Goal: Use online tool/utility: Utilize a website feature to perform a specific function

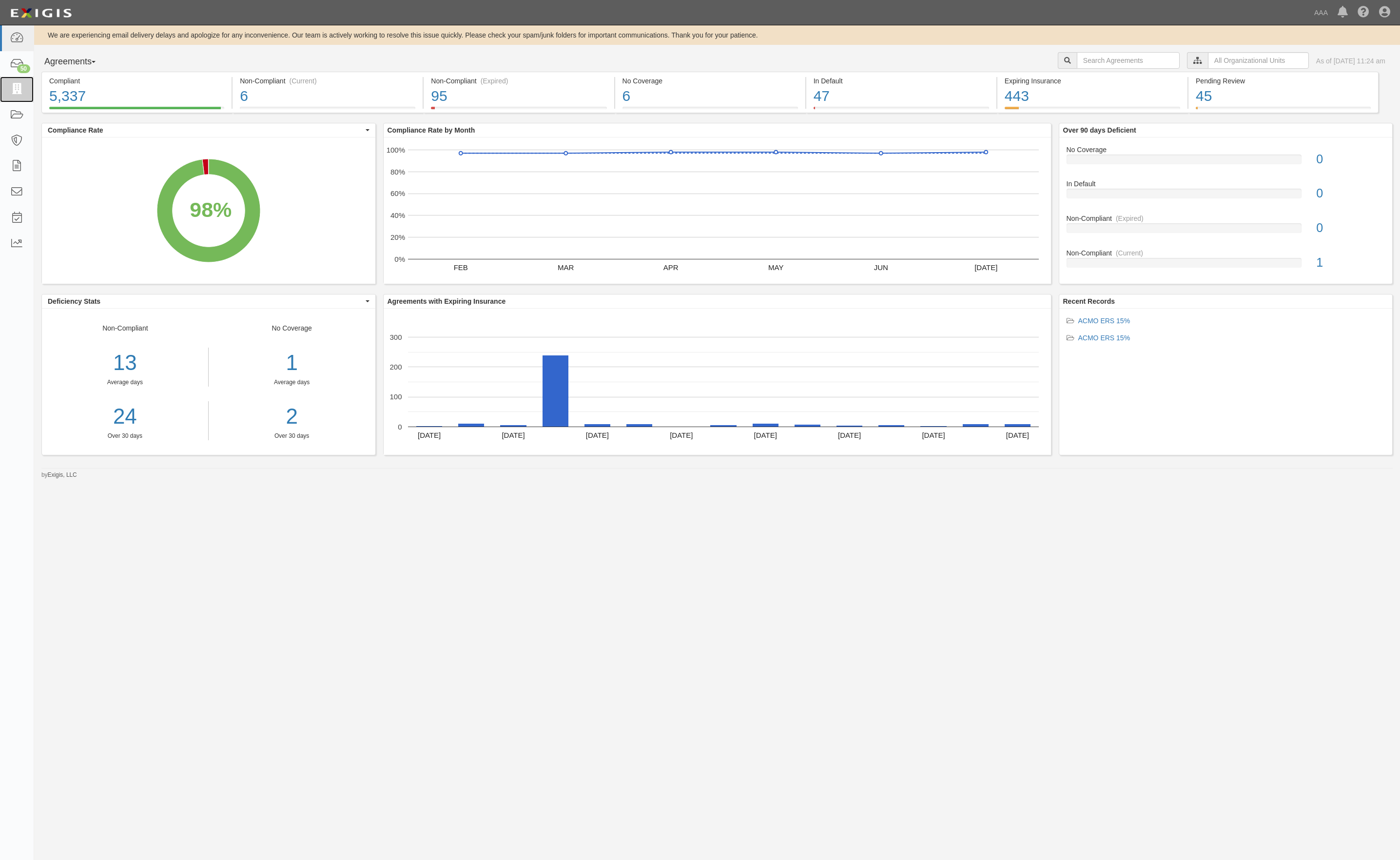
click at [15, 82] on link at bounding box center [17, 90] width 34 height 26
click at [12, 122] on link at bounding box center [17, 115] width 34 height 26
click at [15, 172] on icon at bounding box center [16, 166] width 14 height 11
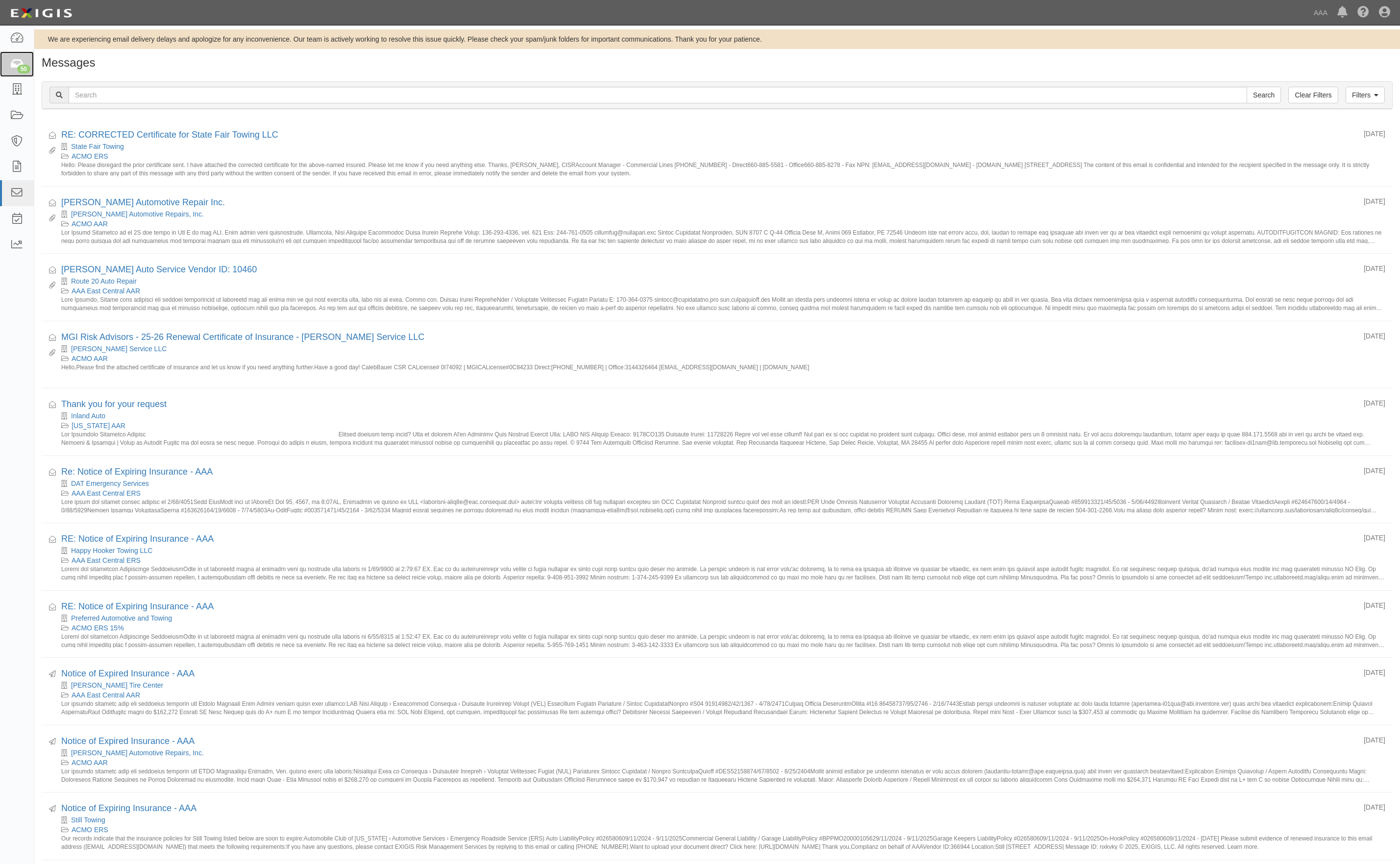
click at [20, 64] on div "50" at bounding box center [23, 69] width 13 height 9
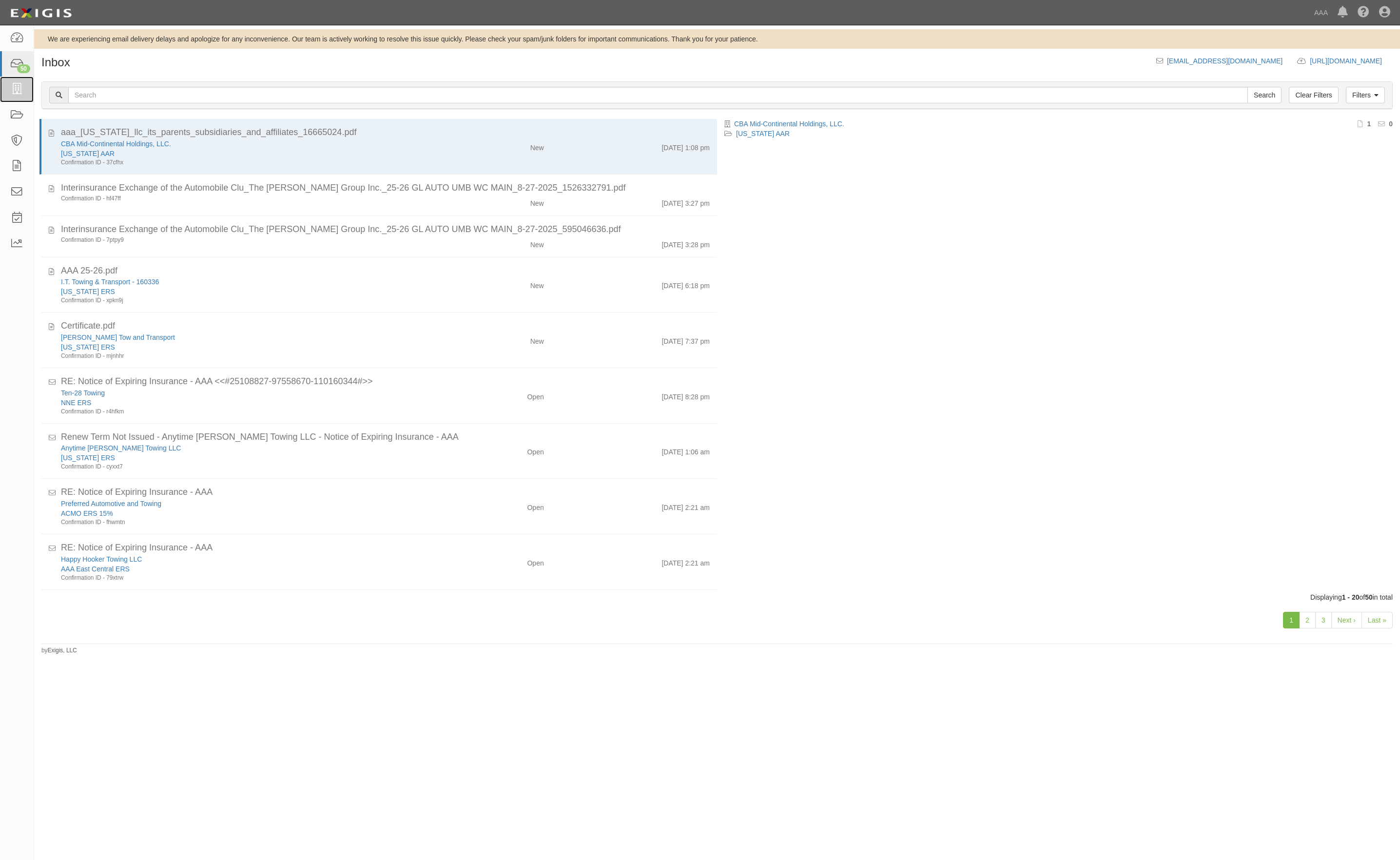
click at [18, 87] on icon at bounding box center [16, 89] width 14 height 11
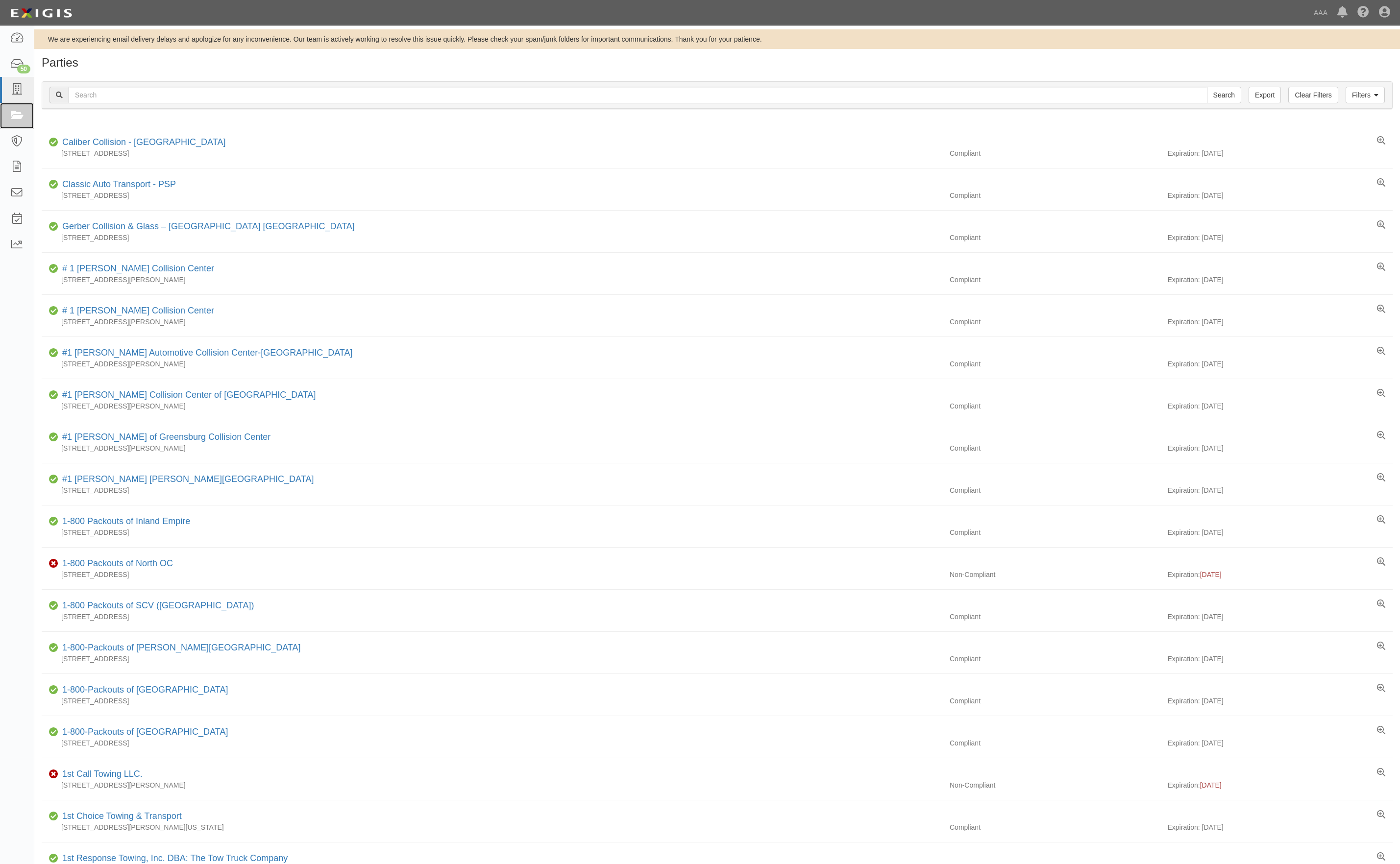
click at [18, 117] on icon at bounding box center [16, 116] width 14 height 11
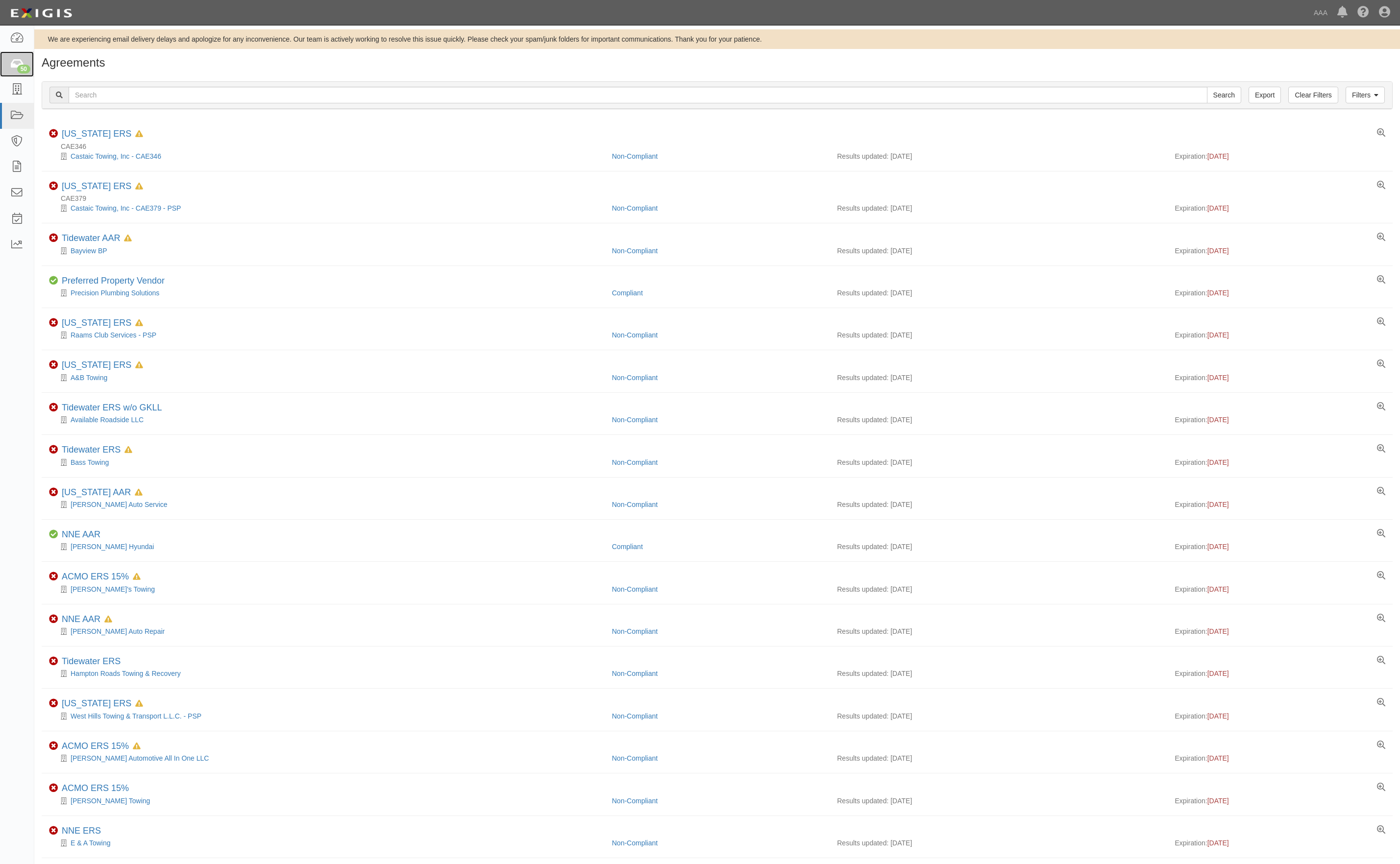
click at [18, 73] on link "50" at bounding box center [17, 64] width 34 height 26
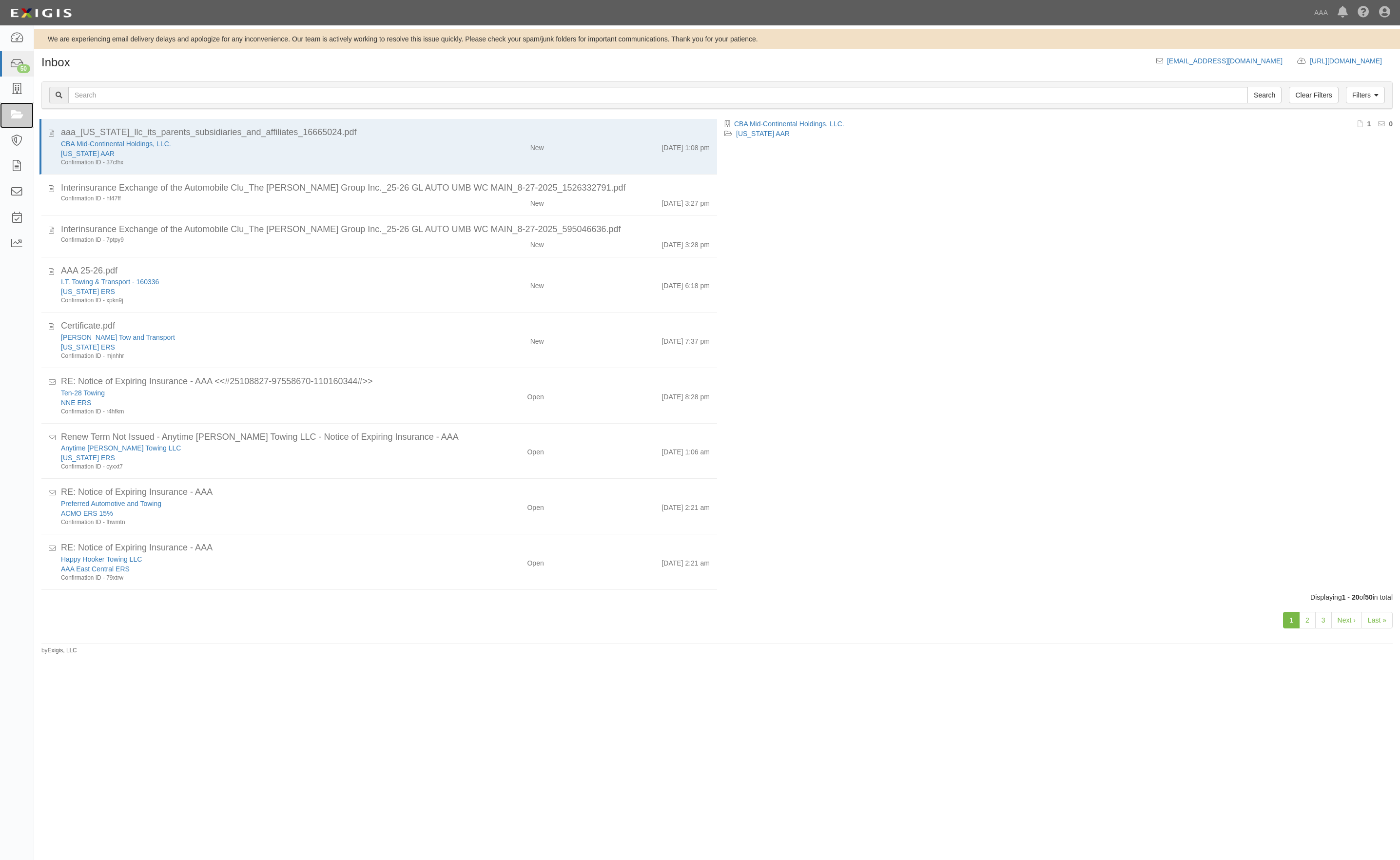
click at [2, 116] on link at bounding box center [17, 115] width 34 height 26
click at [5, 119] on link at bounding box center [17, 115] width 34 height 26
click at [16, 102] on link at bounding box center [17, 115] width 34 height 26
click at [16, 88] on icon at bounding box center [16, 89] width 14 height 11
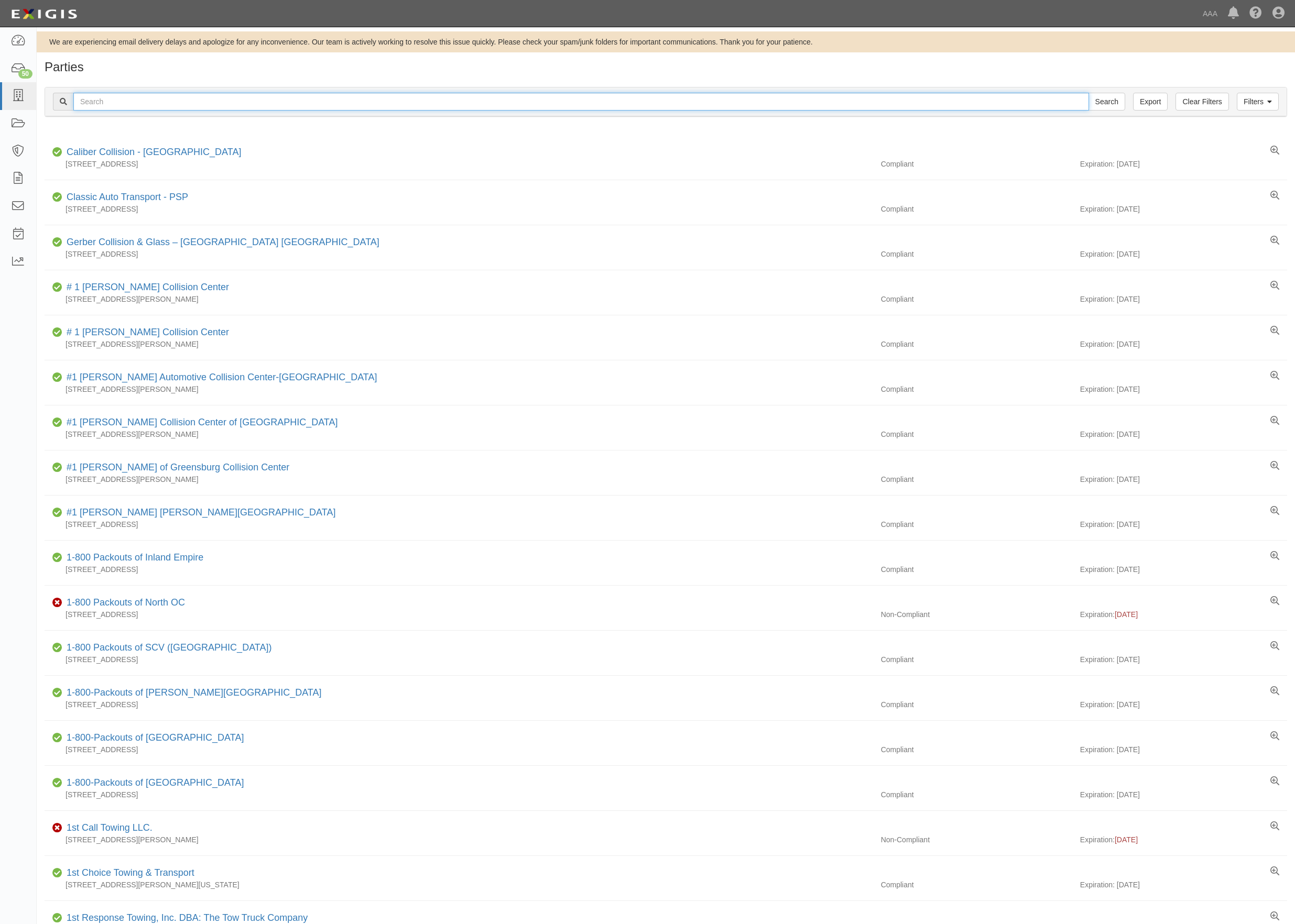
click at [115, 105] on input "text" at bounding box center [581, 102] width 1016 height 18
click at [27, 267] on link at bounding box center [18, 262] width 36 height 28
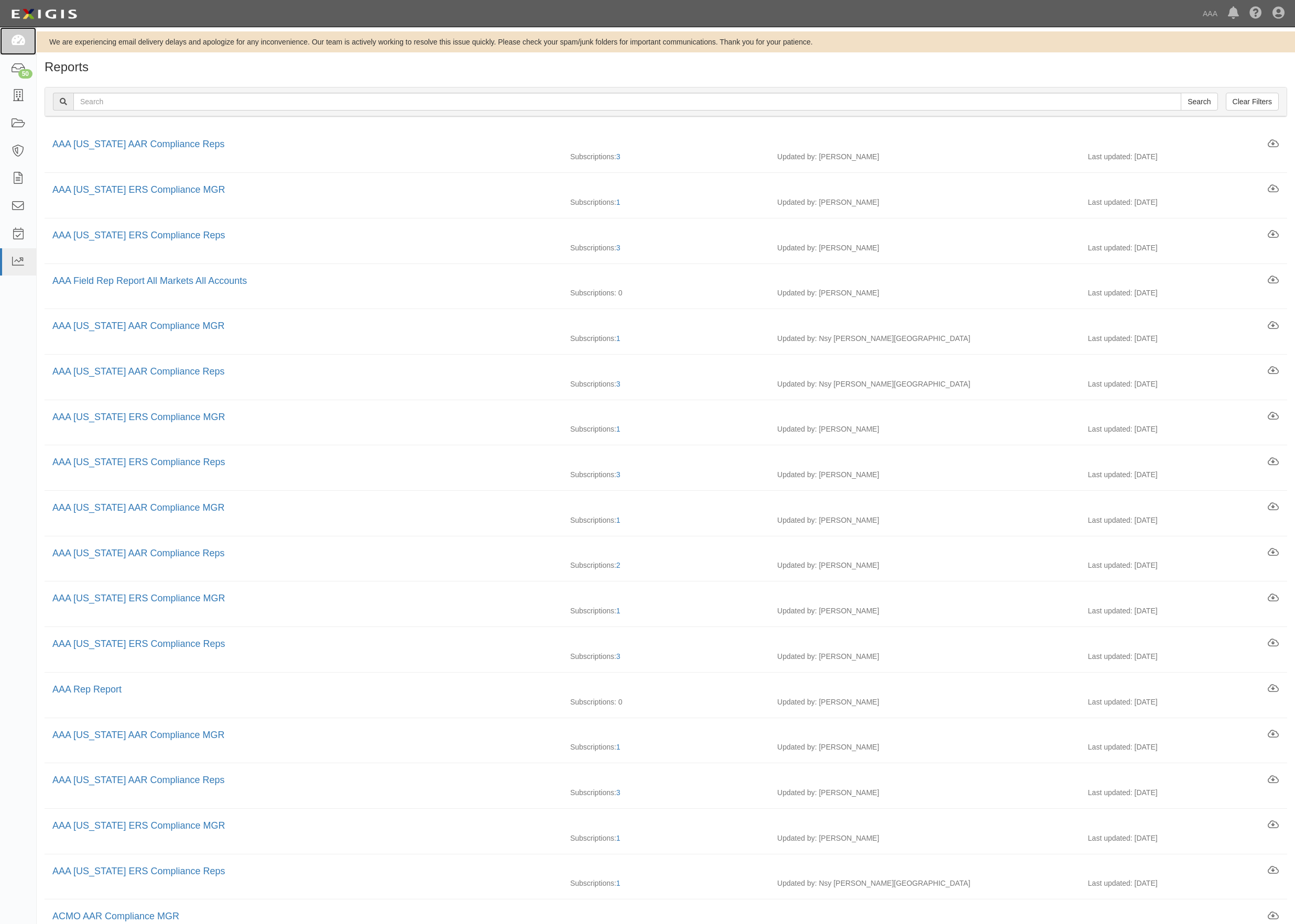
click at [20, 52] on link at bounding box center [18, 41] width 36 height 28
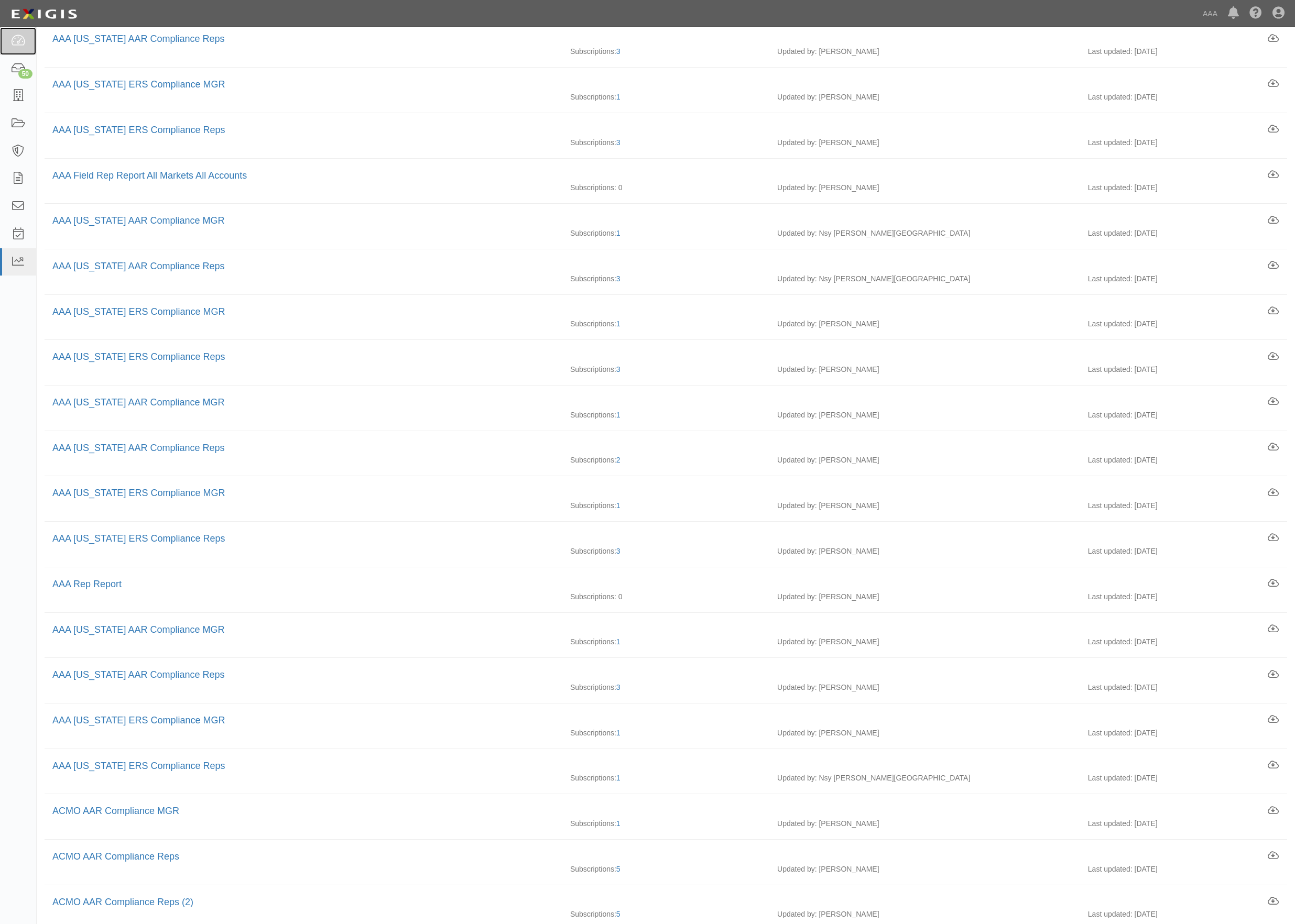
scroll to position [186, 0]
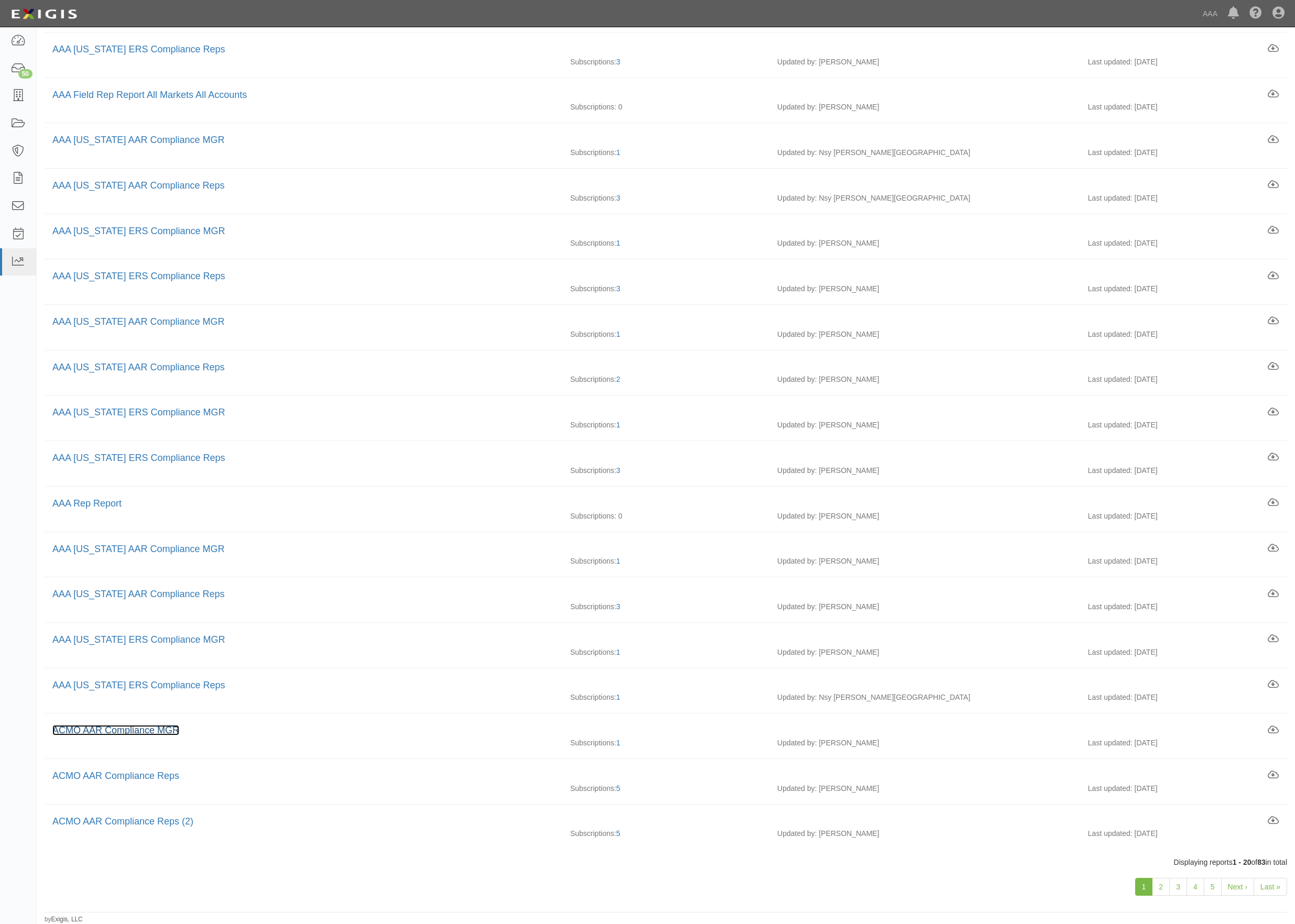
click at [131, 731] on link "ACMO AAR Compliance MGR" at bounding box center [116, 730] width 127 height 11
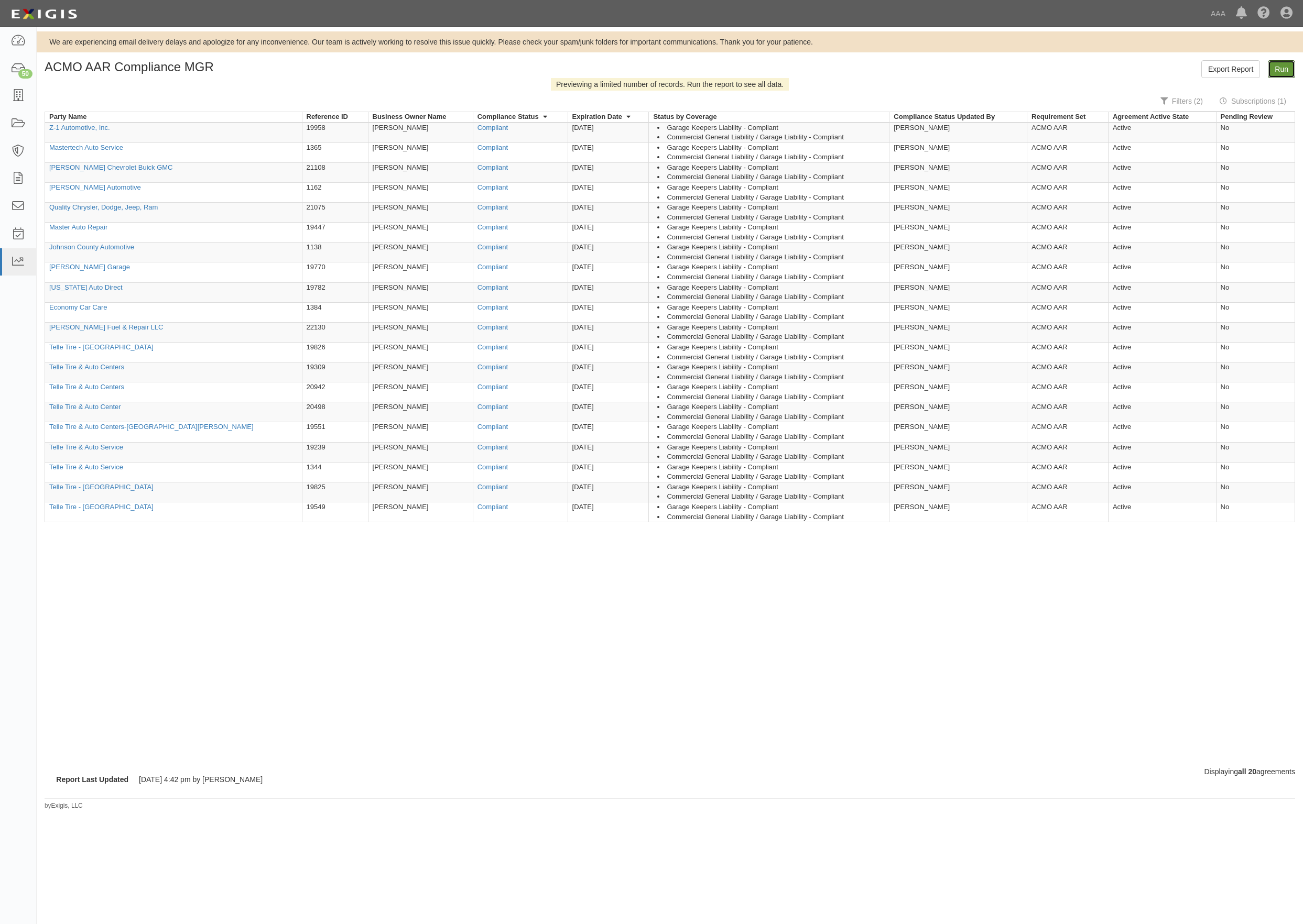
click at [1291, 72] on link "Run" at bounding box center [1281, 69] width 27 height 18
